Goal: Find specific page/section: Find specific page/section

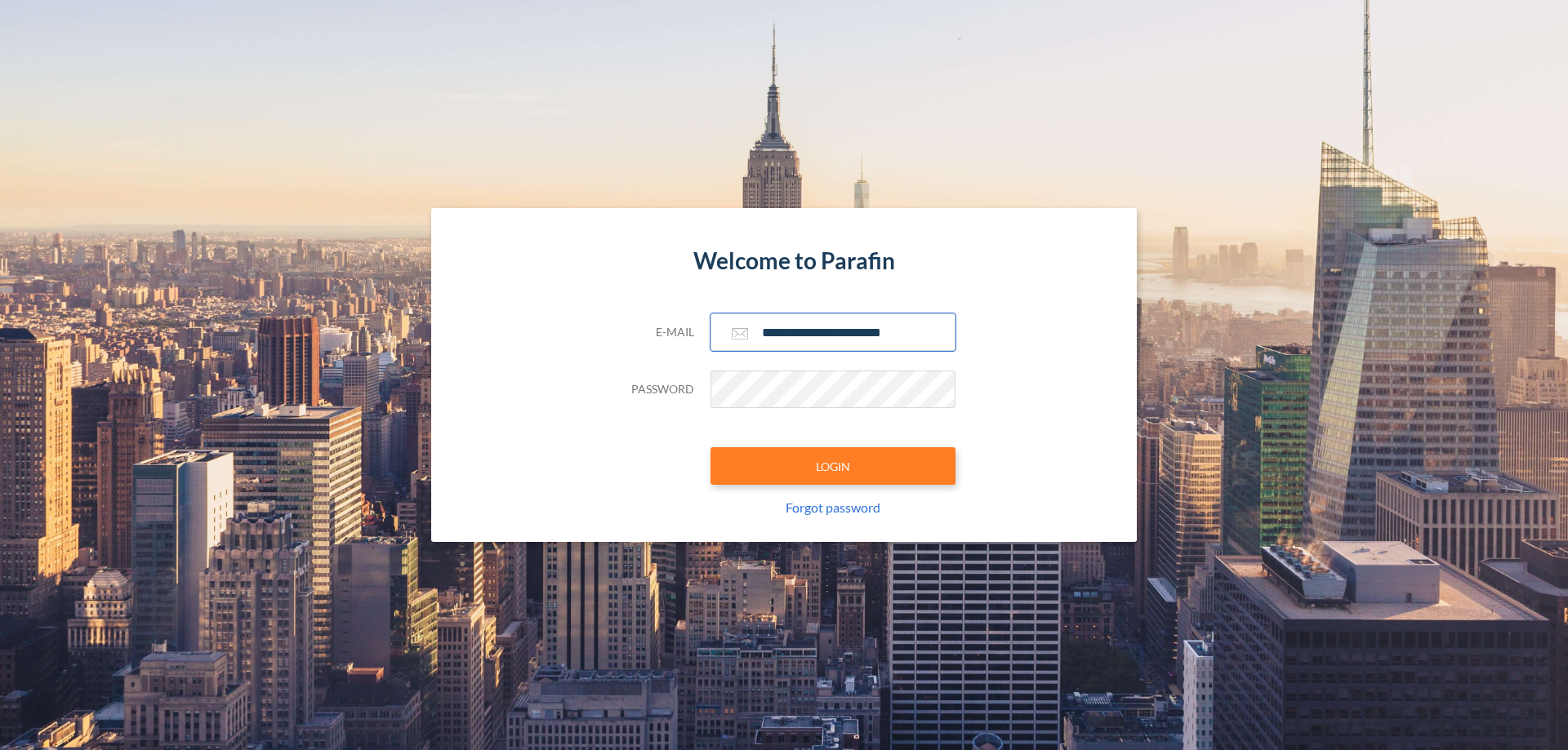
type input "**********"
click at [833, 466] on button "LOGIN" at bounding box center [833, 466] width 245 height 38
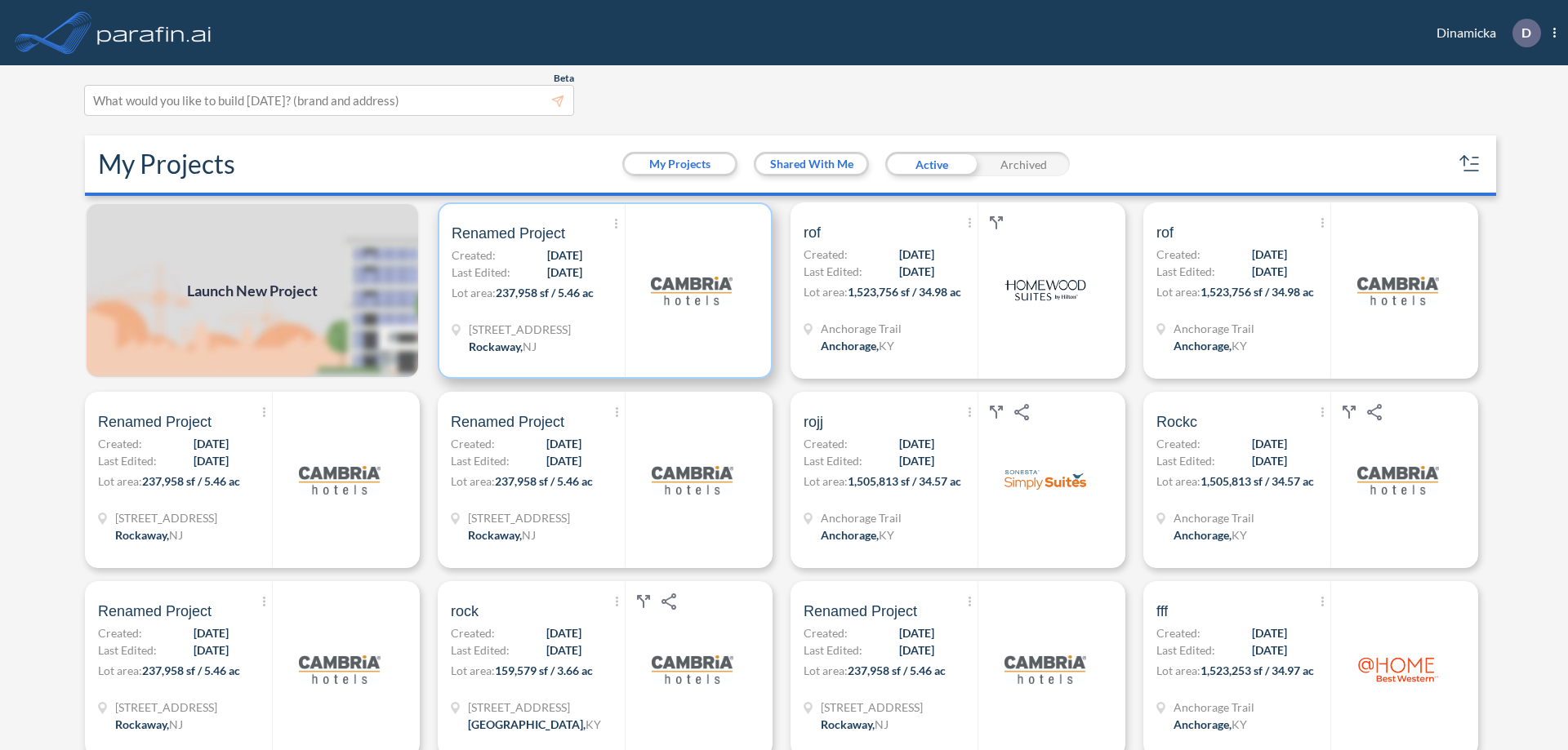
scroll to position [4, 0]
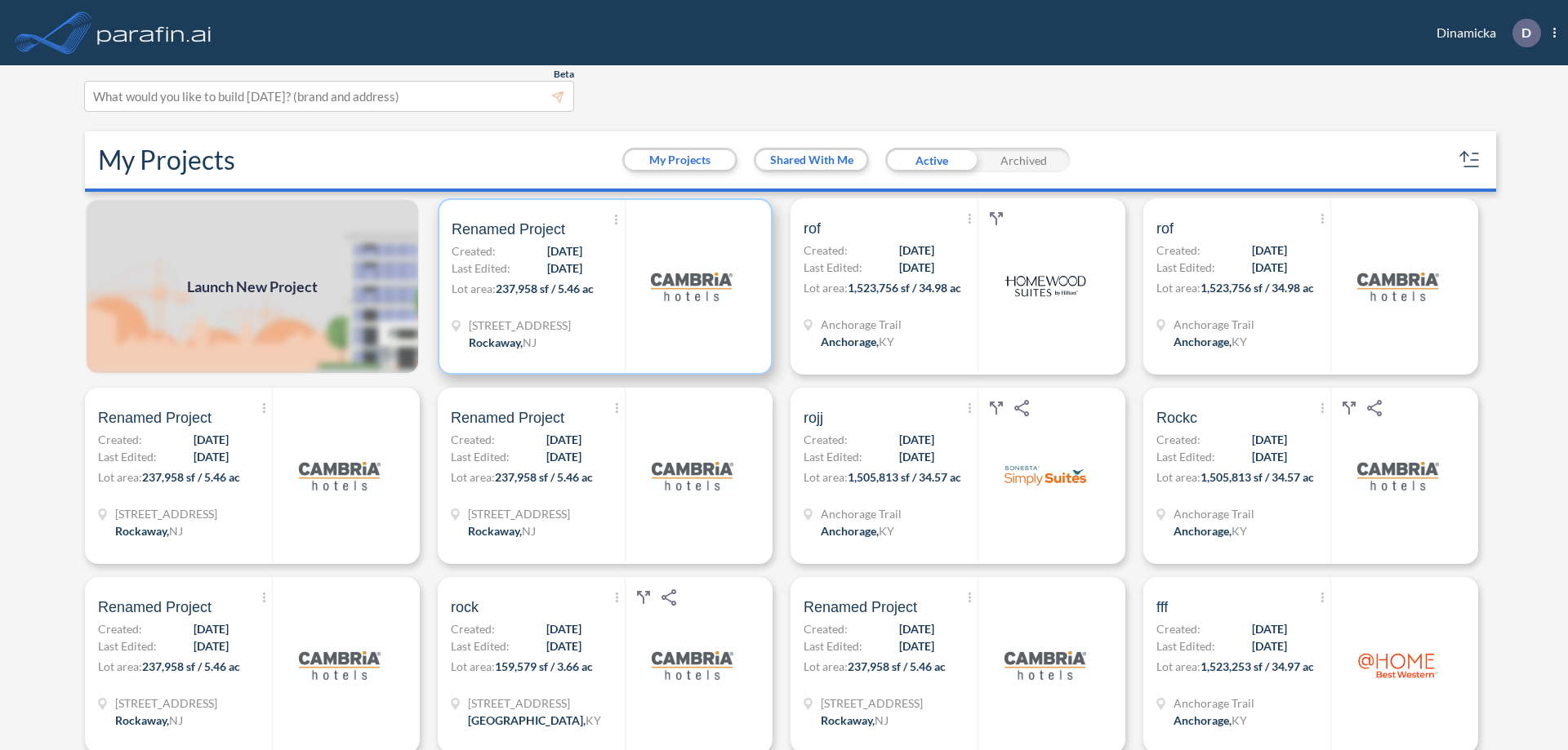
click at [602, 286] on p "Lot area: 237,958 sf / 5.46 ac" at bounding box center [537, 291] width 173 height 24
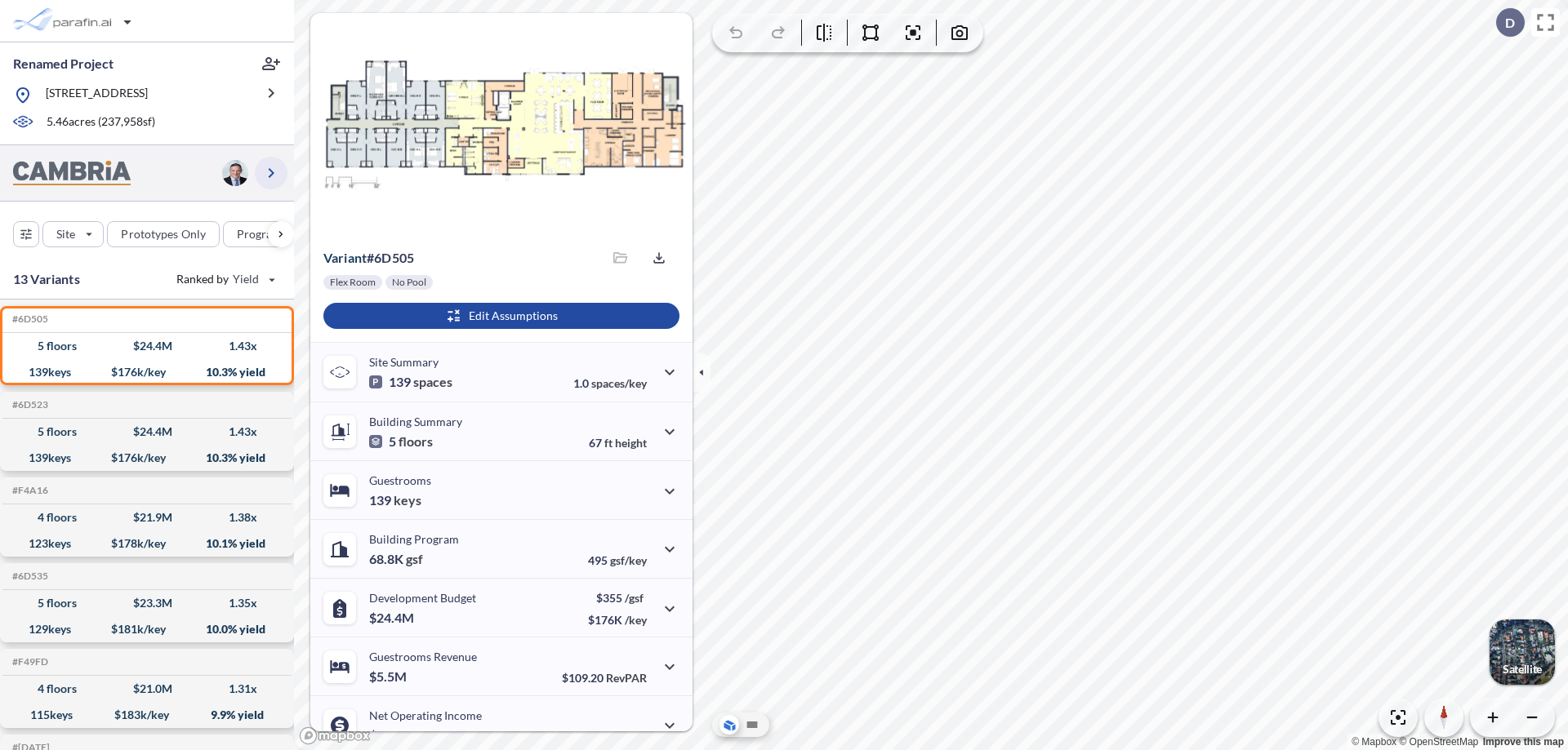
click at [271, 173] on icon "button" at bounding box center [271, 173] width 19 height 19
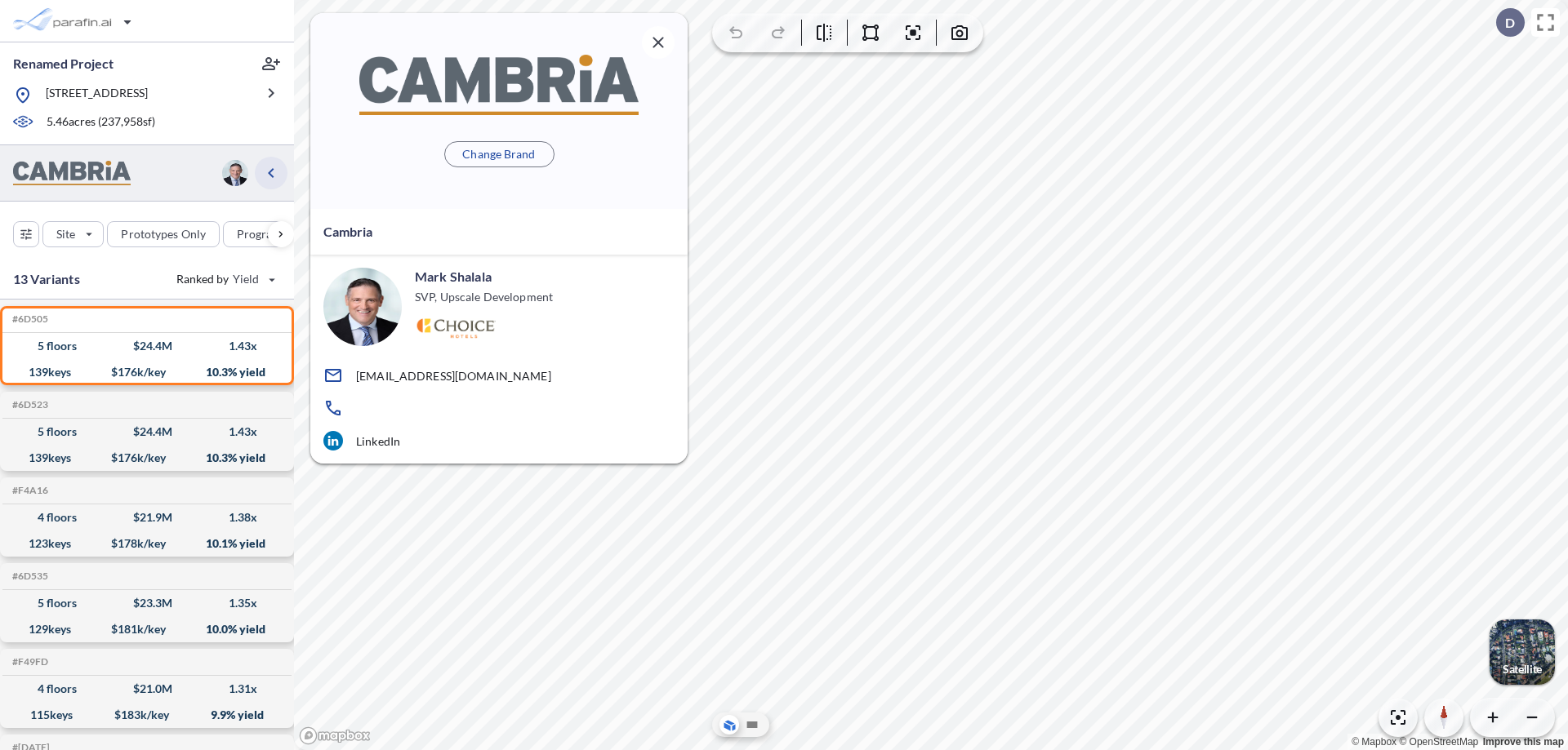
click at [271, 173] on icon "button" at bounding box center [271, 173] width 19 height 19
